Goal: Task Accomplishment & Management: Complete application form

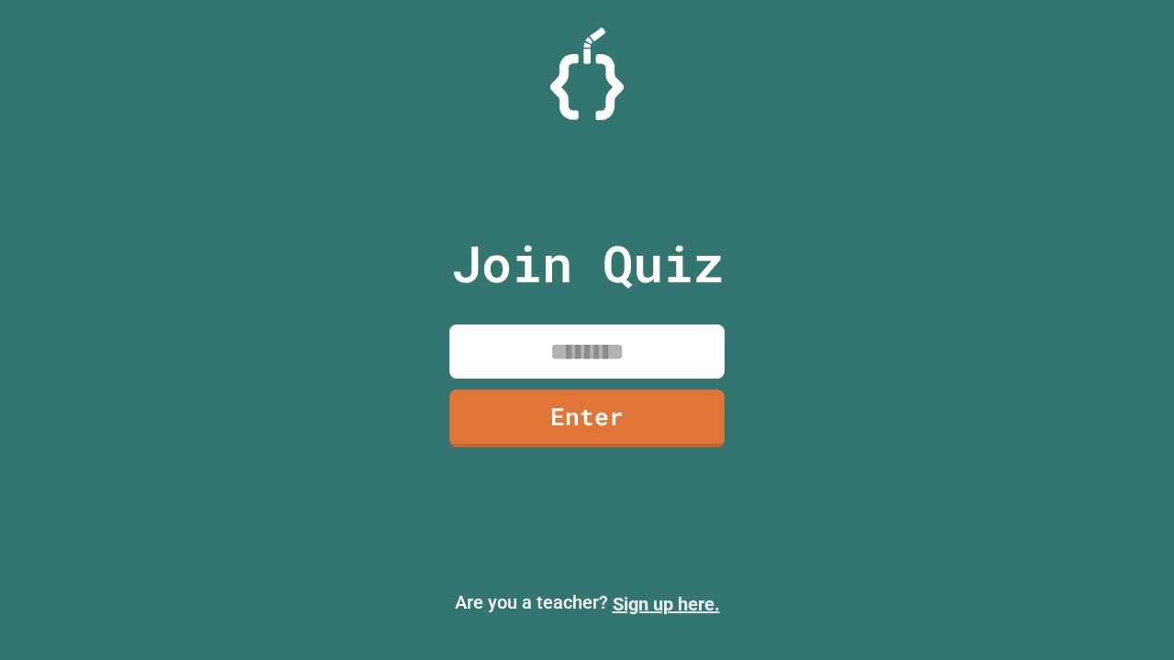
click at [666, 604] on link "Sign up here." at bounding box center [666, 604] width 107 height 22
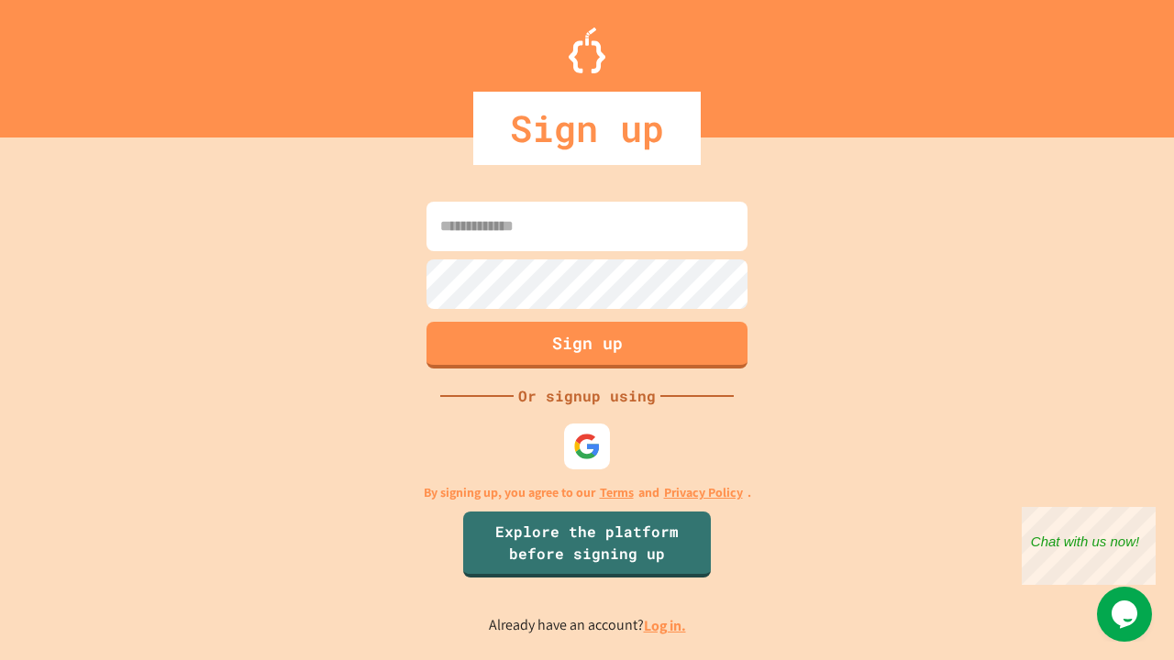
click at [666, 626] on link "Log in." at bounding box center [665, 625] width 42 height 19
